Goal: Task Accomplishment & Management: Manage account settings

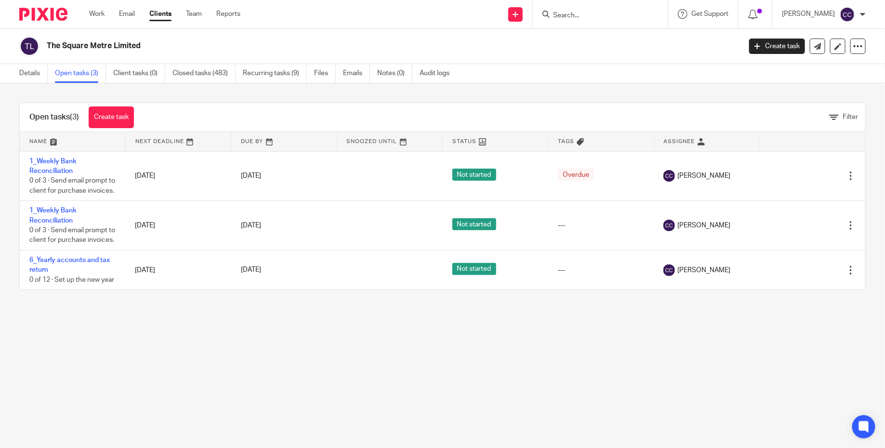
click at [58, 13] on img at bounding box center [43, 14] width 48 height 13
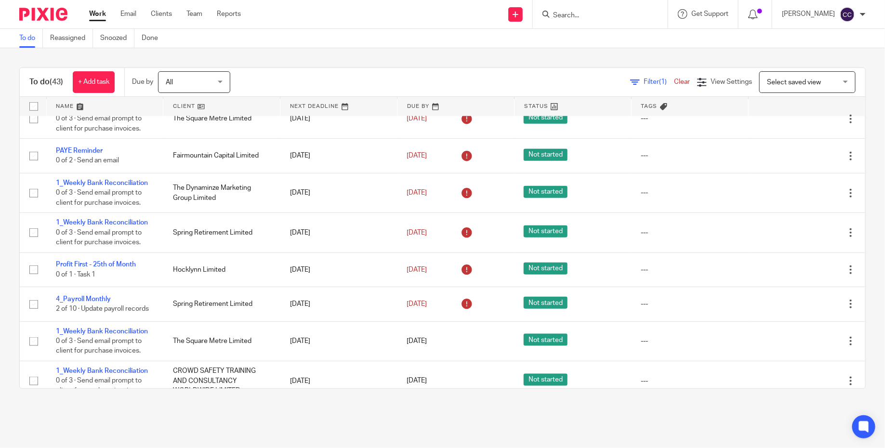
scroll to position [429, 0]
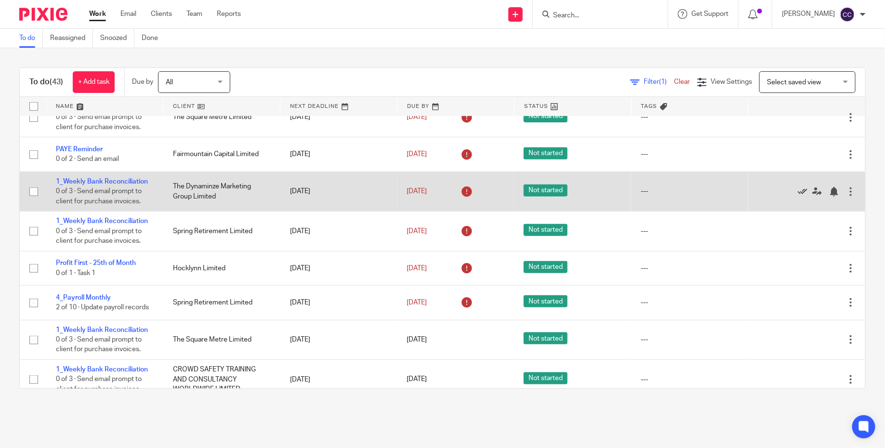
click at [802, 194] on icon at bounding box center [803, 192] width 10 height 10
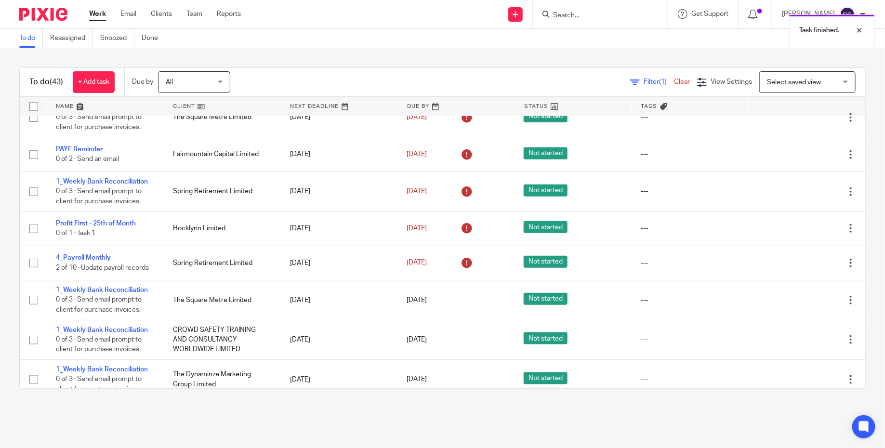
click at [802, 194] on icon at bounding box center [803, 192] width 10 height 10
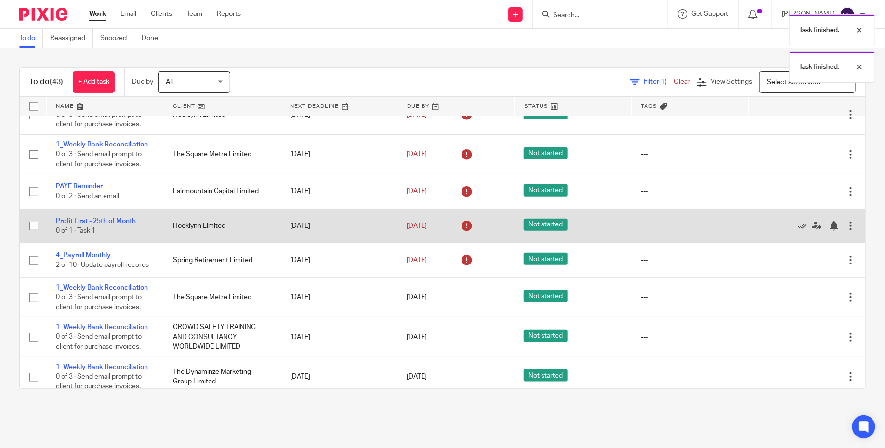
scroll to position [391, 0]
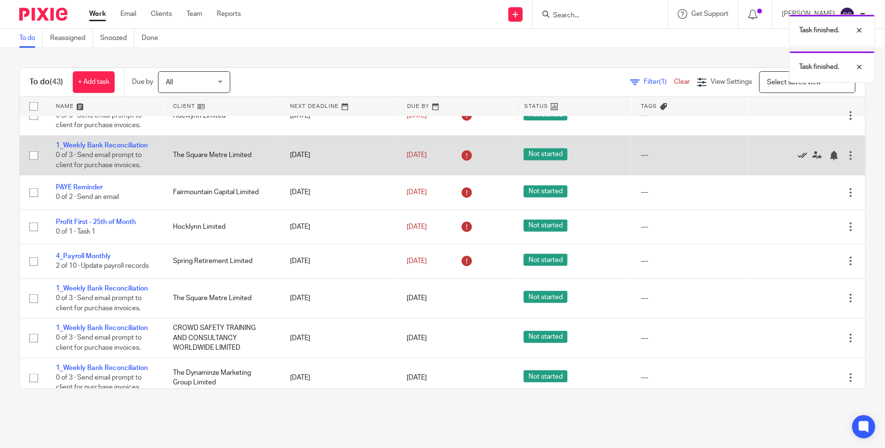
click at [804, 158] on icon at bounding box center [803, 156] width 10 height 10
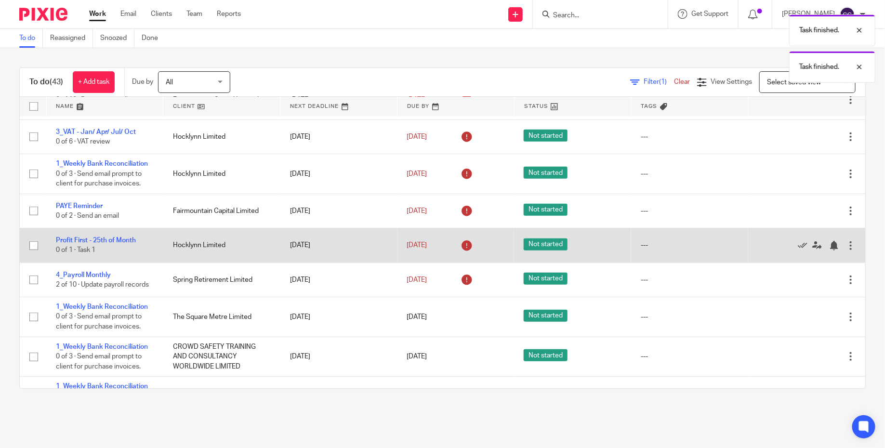
scroll to position [333, 0]
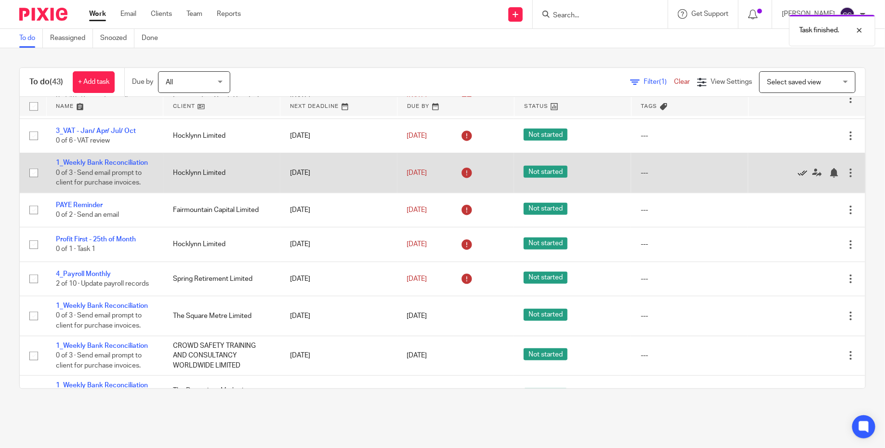
click at [805, 178] on icon at bounding box center [803, 173] width 10 height 10
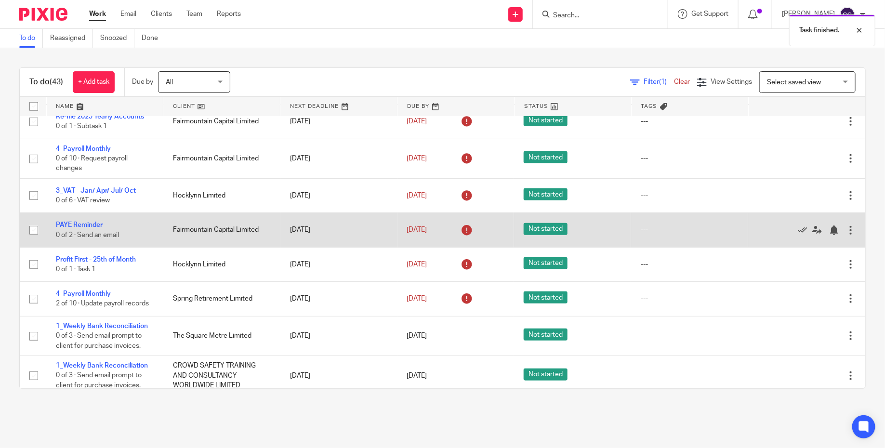
scroll to position [273, 0]
